Goal: Task Accomplishment & Management: Manage account settings

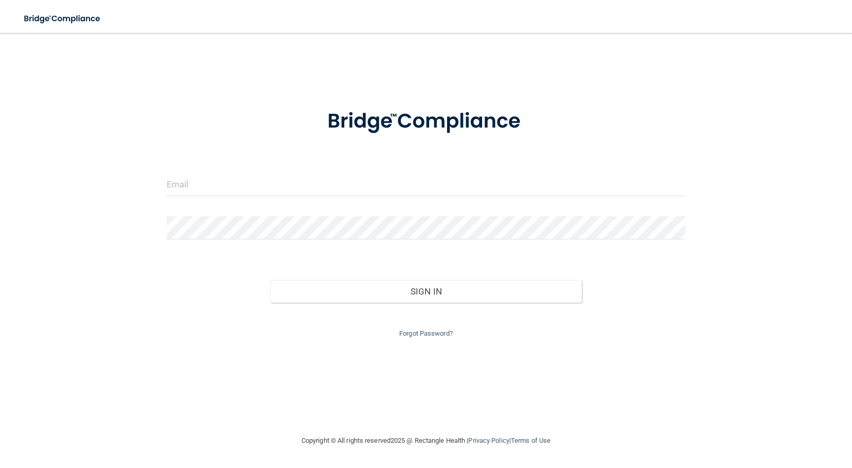
click at [313, 201] on div at bounding box center [426, 188] width 535 height 31
click at [312, 187] on input "email" at bounding box center [426, 184] width 519 height 23
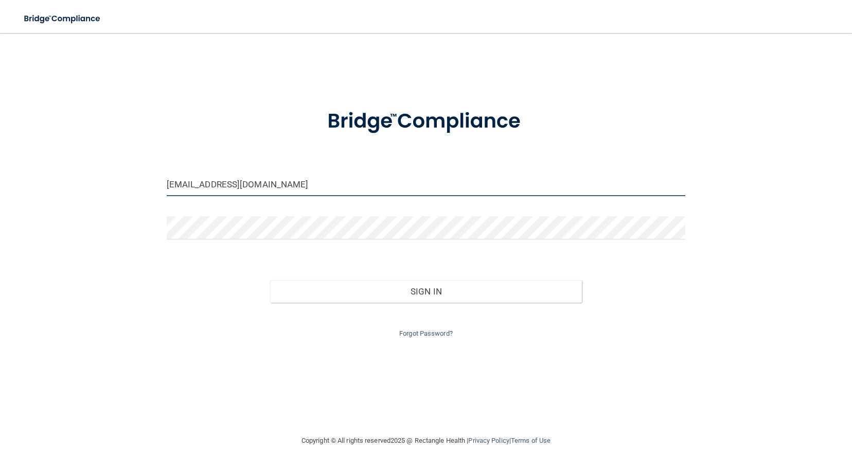
type input "[EMAIL_ADDRESS][DOMAIN_NAME]"
click at [320, 243] on div at bounding box center [426, 231] width 535 height 31
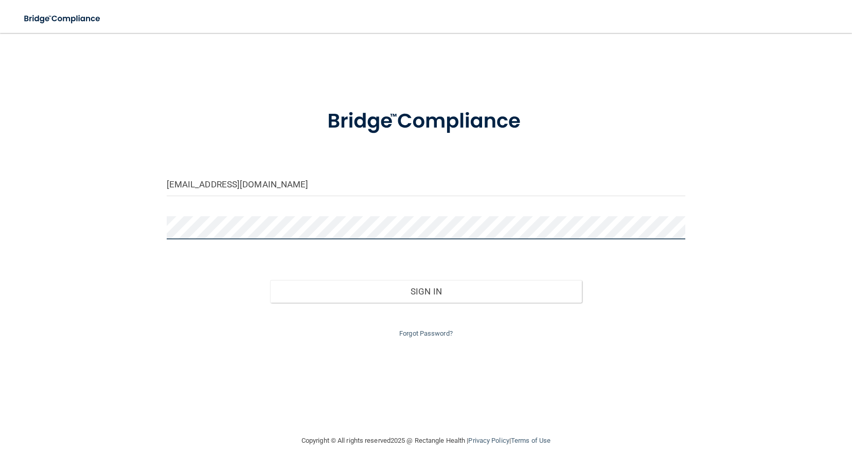
click at [270, 280] on button "Sign In" at bounding box center [425, 291] width 311 height 23
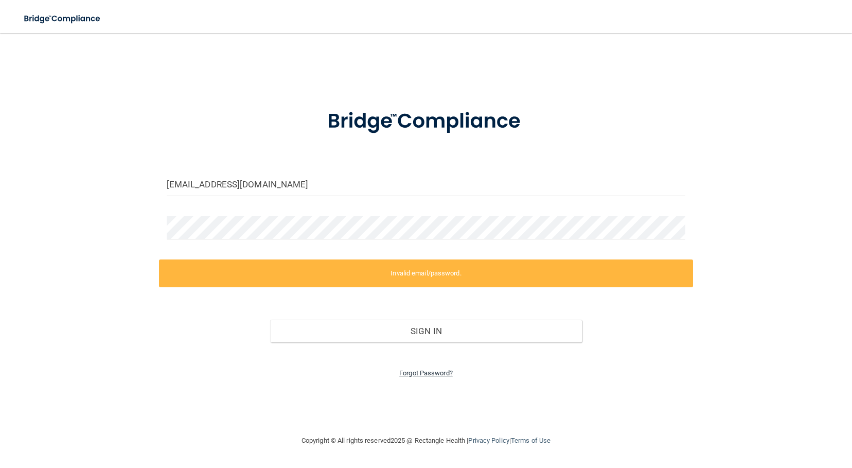
click at [447, 375] on link "Forgot Password?" at bounding box center [426, 373] width 54 height 8
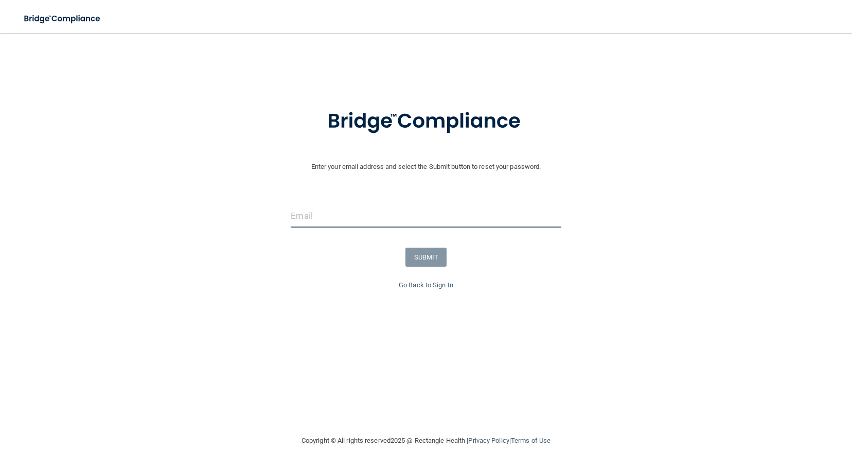
click at [361, 213] on input "email" at bounding box center [426, 215] width 270 height 23
type input "[EMAIL_ADDRESS][DOMAIN_NAME]"
click at [431, 253] on button "SUBMIT" at bounding box center [426, 256] width 42 height 19
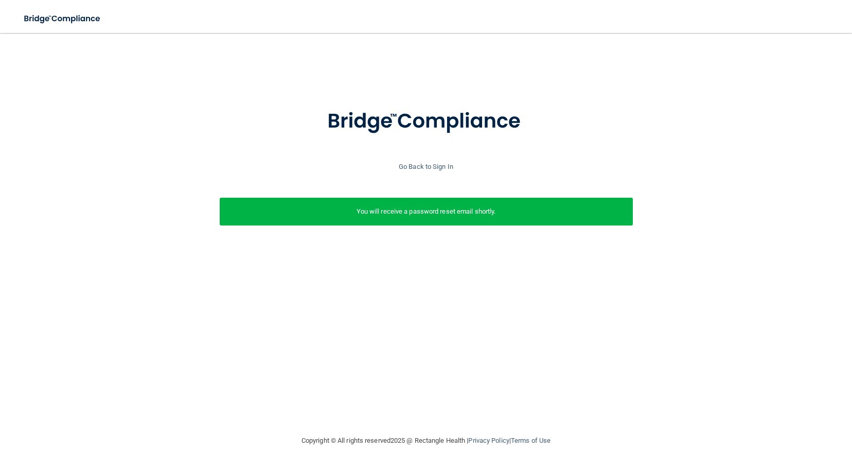
click at [418, 187] on div "Enter your email address and select the Submit button to reset your password. […" at bounding box center [426, 178] width 842 height 167
click at [428, 167] on link "Go Back to Sign In" at bounding box center [426, 167] width 55 height 8
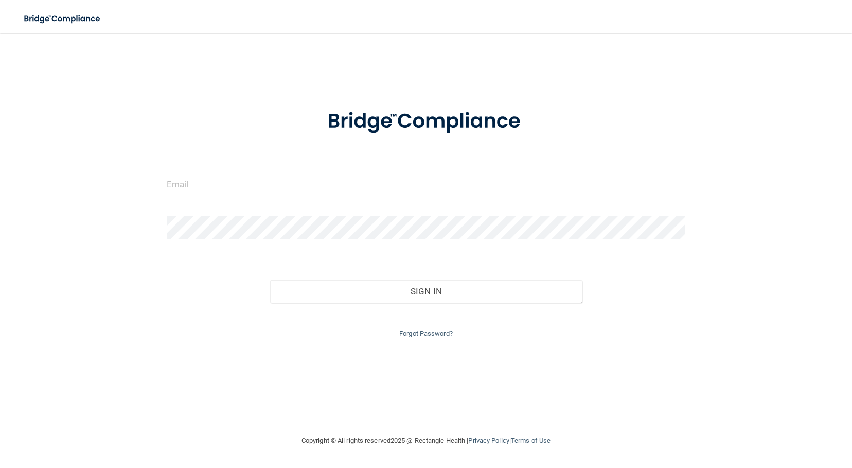
click at [346, 166] on form "Invalid email/password. You don't have permission to access that page. Sign In …" at bounding box center [426, 217] width 519 height 245
click at [345, 172] on form "Invalid email/password. You don't have permission to access that page. Sign In …" at bounding box center [426, 217] width 519 height 245
click at [343, 180] on input "email" at bounding box center [426, 184] width 519 height 23
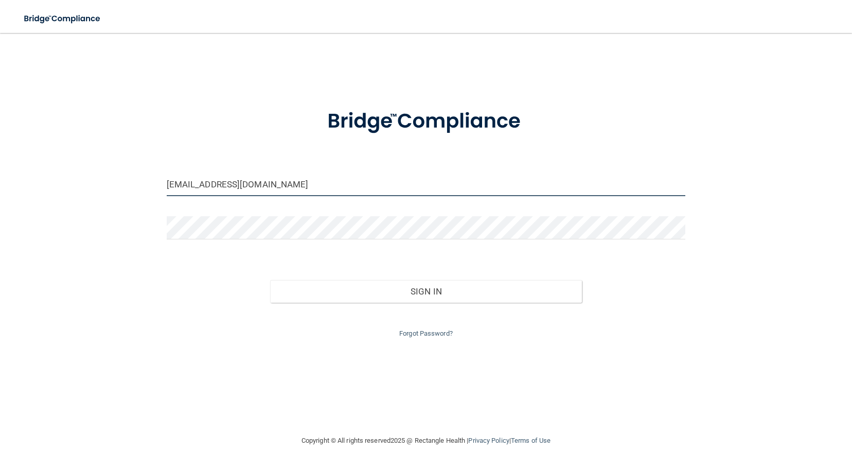
type input "[EMAIL_ADDRESS][DOMAIN_NAME]"
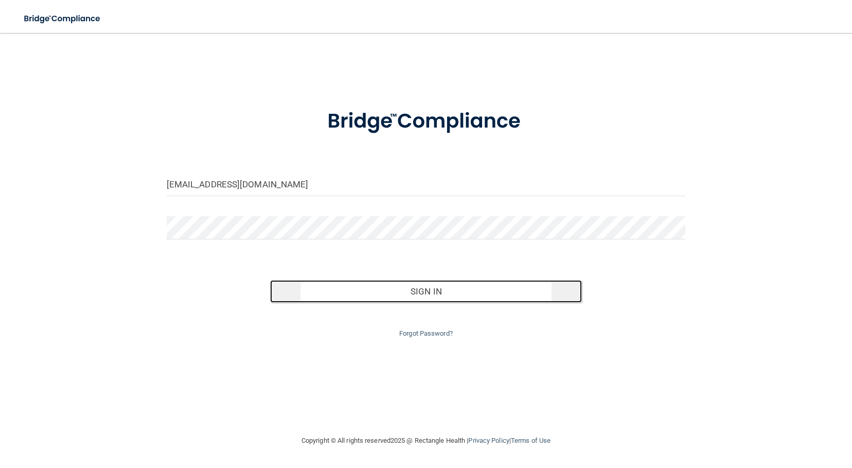
click at [428, 291] on button "Sign In" at bounding box center [425, 291] width 311 height 23
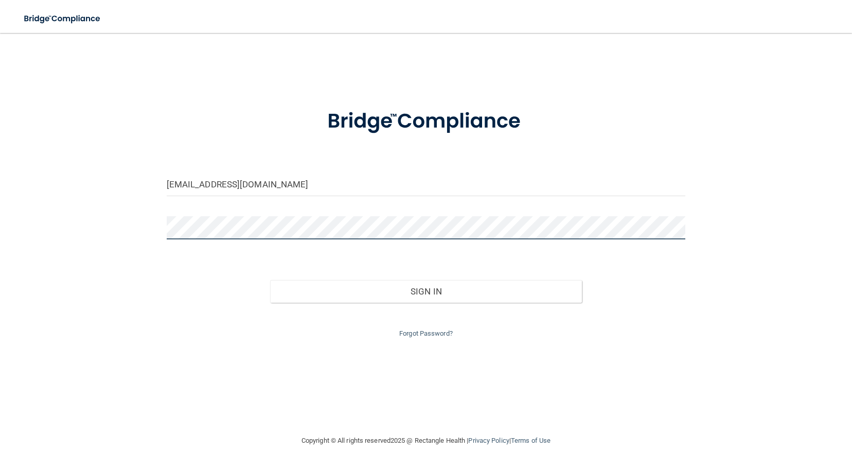
click at [270, 280] on button "Sign In" at bounding box center [425, 291] width 311 height 23
